Goal: Task Accomplishment & Management: Use online tool/utility

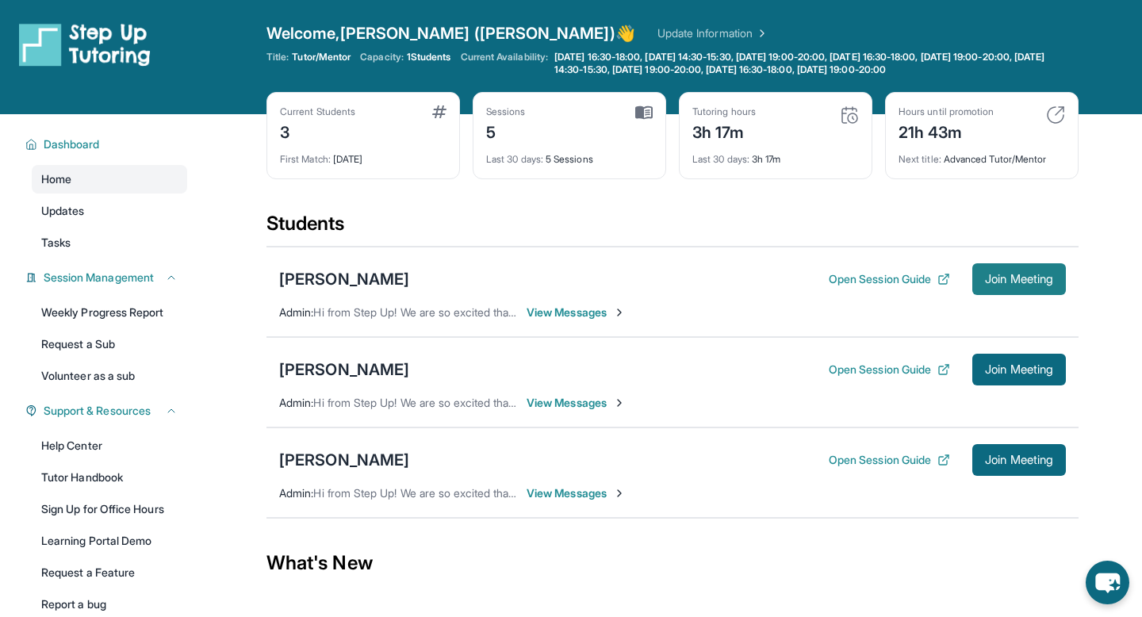
click at [1012, 281] on span "Join Meeting" at bounding box center [1019, 279] width 68 height 10
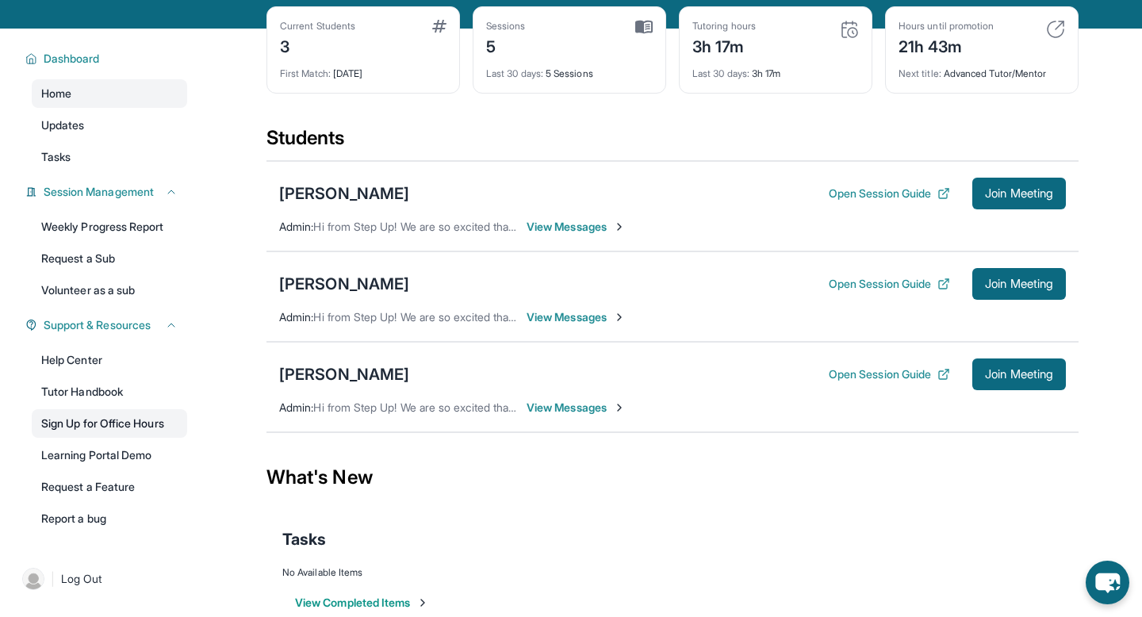
scroll to position [117, 0]
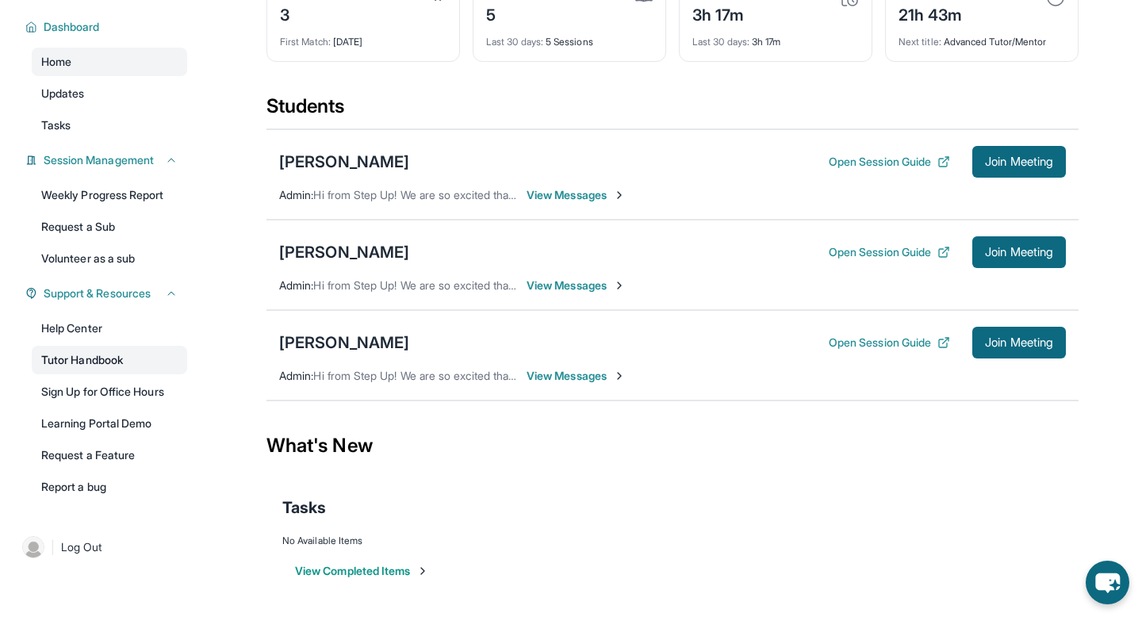
click at [134, 359] on link "Tutor Handbook" at bounding box center [109, 360] width 155 height 29
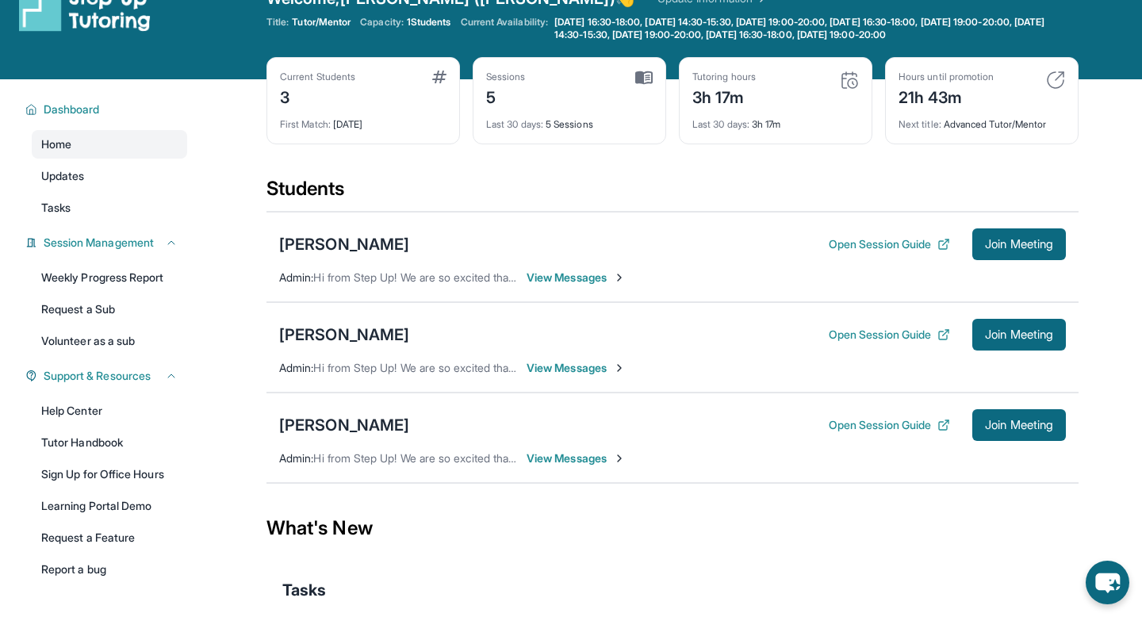
scroll to position [0, 0]
